Goal: Browse casually: Explore the website without a specific task or goal

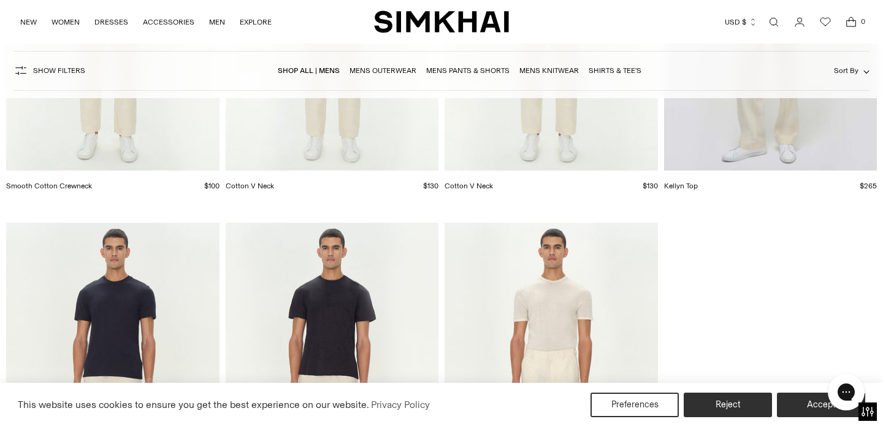
scroll to position [7045, 0]
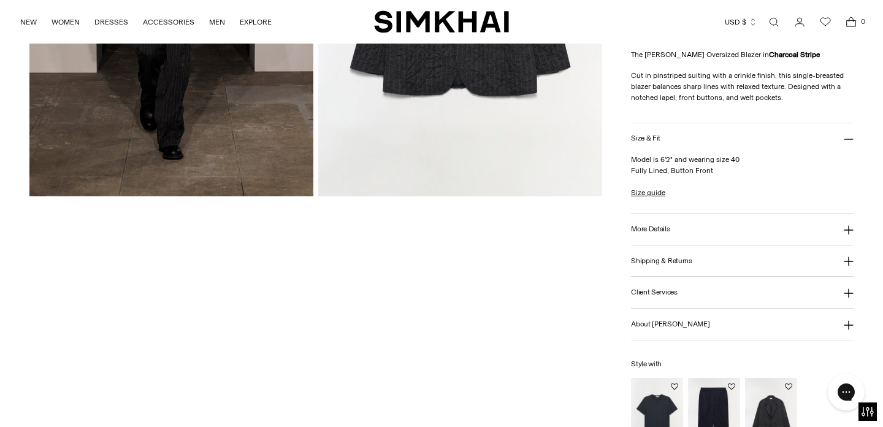
scroll to position [303, 0]
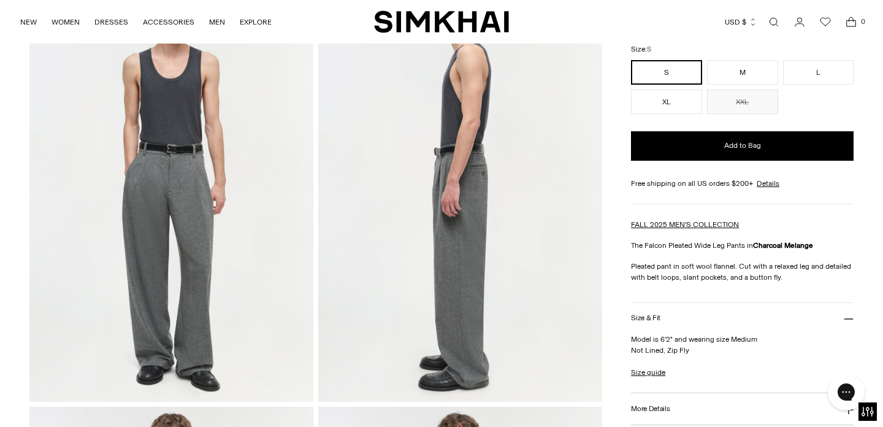
scroll to position [115, 0]
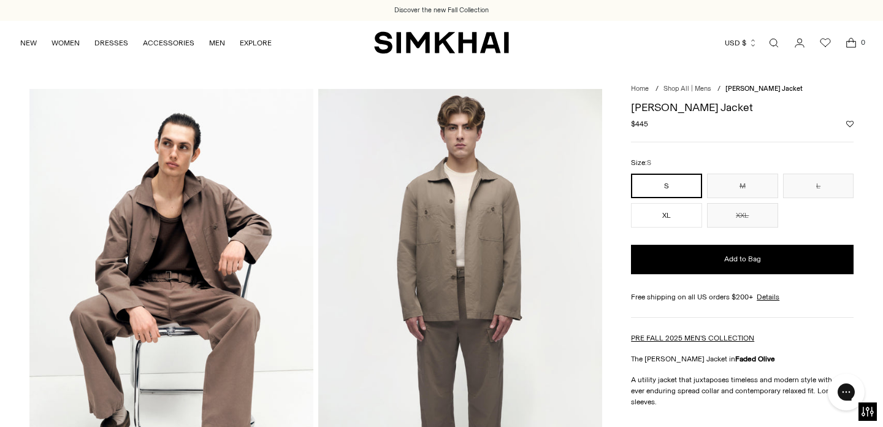
scroll to position [91, 0]
